Goal: Task Accomplishment & Management: Use online tool/utility

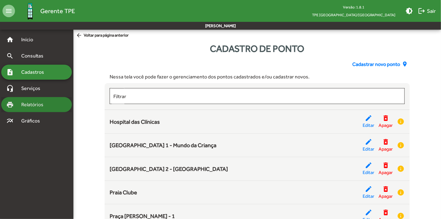
click at [33, 106] on span "Relatórios" at bounding box center [35, 105] width 34 height 8
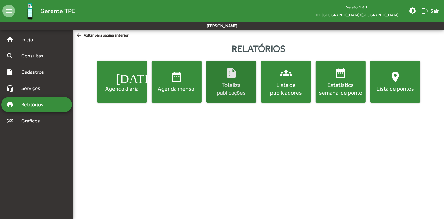
click at [230, 76] on mat-icon "summarize" at bounding box center [231, 73] width 13 height 13
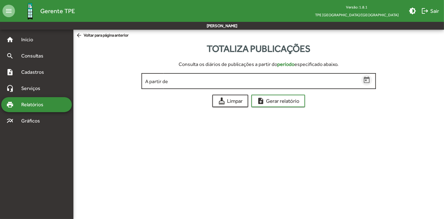
click at [367, 81] on icon "Open calendar" at bounding box center [367, 80] width 8 height 8
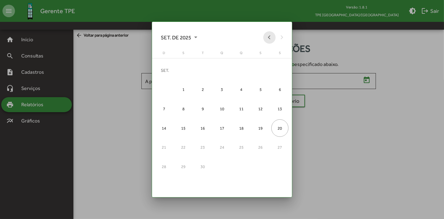
click at [269, 37] on button "Previous month" at bounding box center [269, 37] width 13 height 13
click at [261, 70] on div "1" at bounding box center [261, 71] width 18 height 18
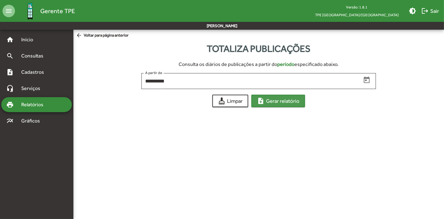
click at [285, 101] on span "note_add Gerar relatório" at bounding box center [278, 100] width 43 height 11
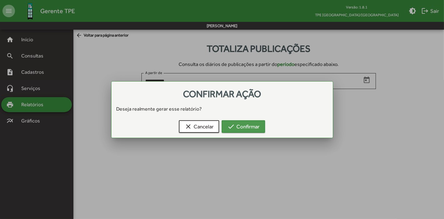
click at [241, 126] on span "check Confirmar" at bounding box center [244, 126] width 32 height 11
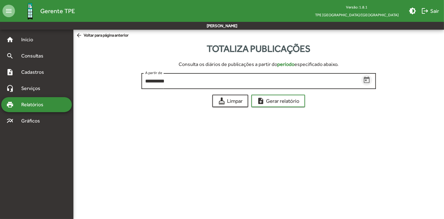
click at [368, 81] on icon "Open calendar" at bounding box center [367, 80] width 8 height 8
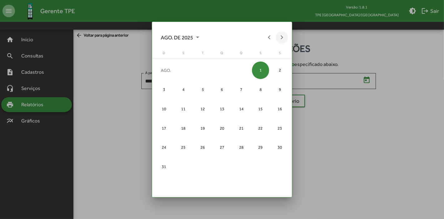
click at [280, 40] on button "Next month" at bounding box center [282, 37] width 13 height 13
click at [183, 89] on div "1" at bounding box center [184, 90] width 18 height 18
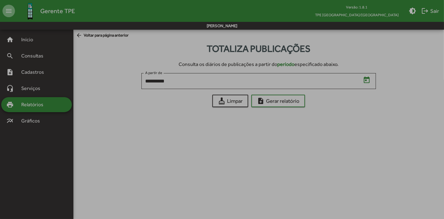
type input "**********"
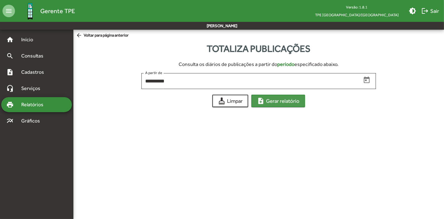
click at [287, 99] on span "note_add Gerar relatório" at bounding box center [278, 100] width 43 height 11
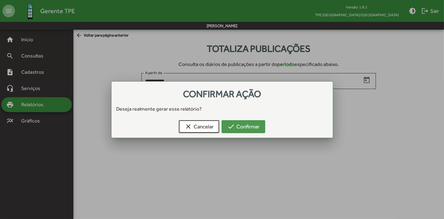
click at [245, 128] on span "check Confirmar" at bounding box center [244, 126] width 32 height 11
